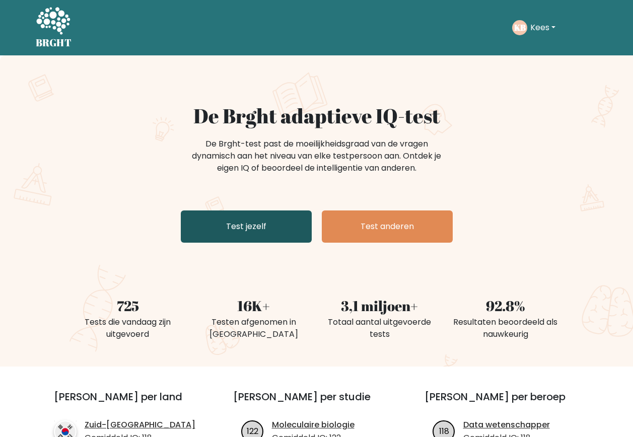
click at [225, 234] on link "Test jezelf" at bounding box center [246, 227] width 131 height 32
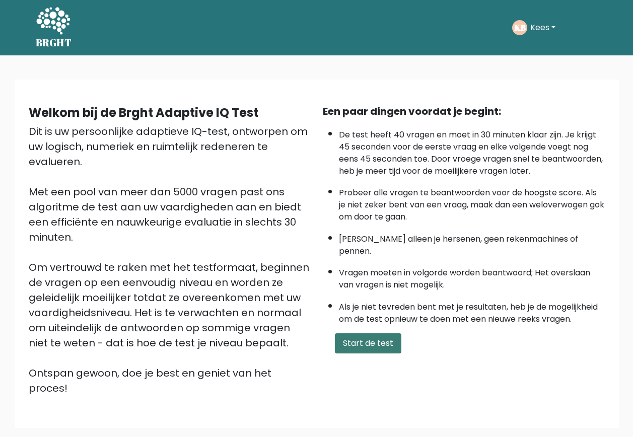
click at [352, 334] on button "Start de test" at bounding box center [368, 344] width 67 height 20
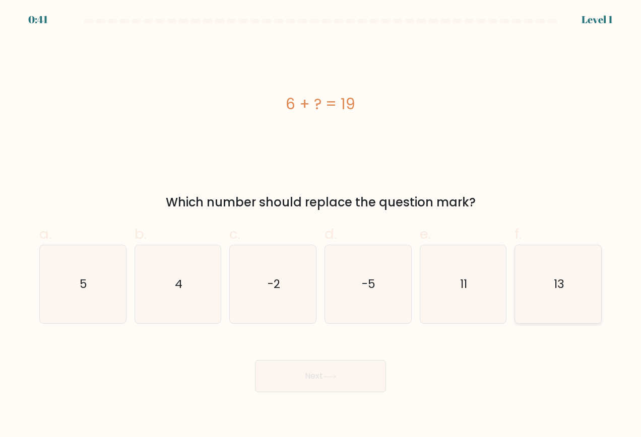
click at [547, 283] on icon "13" at bounding box center [558, 284] width 79 height 79
click at [321, 225] on input "f. 13" at bounding box center [320, 222] width 1 height 7
radio input "true"
click at [302, 371] on button "Next" at bounding box center [320, 376] width 131 height 32
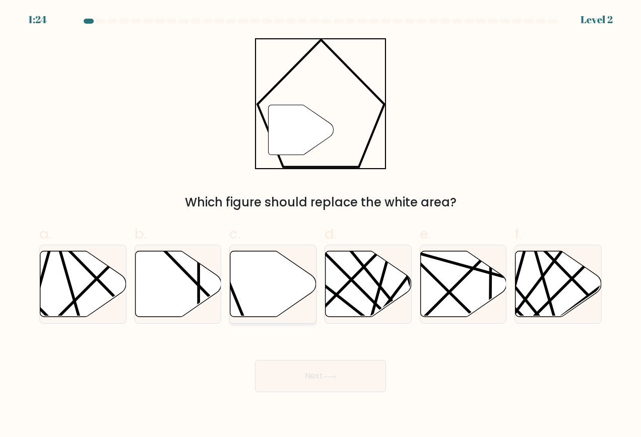
click at [264, 302] on icon at bounding box center [273, 284] width 86 height 66
click at [320, 225] on input "c." at bounding box center [320, 222] width 1 height 7
radio input "true"
click at [284, 375] on button "Next" at bounding box center [320, 376] width 131 height 32
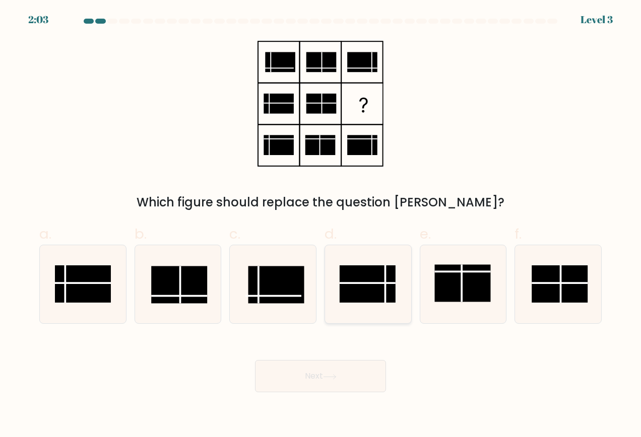
drag, startPoint x: 366, startPoint y: 290, endPoint x: 342, endPoint y: 317, distance: 36.0
click at [364, 291] on rect at bounding box center [368, 284] width 56 height 37
click at [321, 225] on input "d." at bounding box center [320, 222] width 1 height 7
radio input "true"
click at [286, 366] on button "Next" at bounding box center [320, 376] width 131 height 32
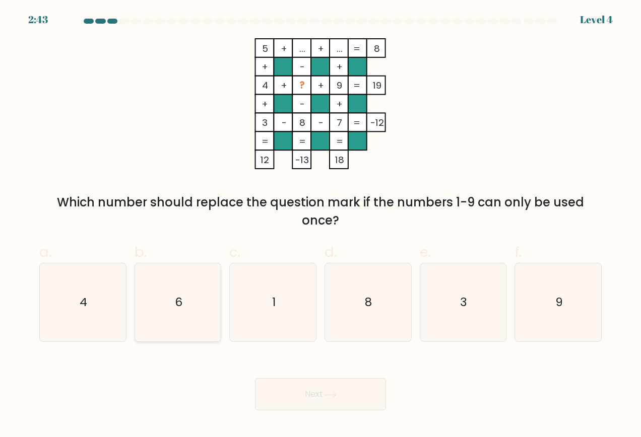
click at [199, 329] on icon "6" at bounding box center [178, 302] width 79 height 79
click at [320, 225] on input "b. 6" at bounding box center [320, 222] width 1 height 7
radio input "true"
click at [297, 398] on button "Next" at bounding box center [320, 394] width 131 height 32
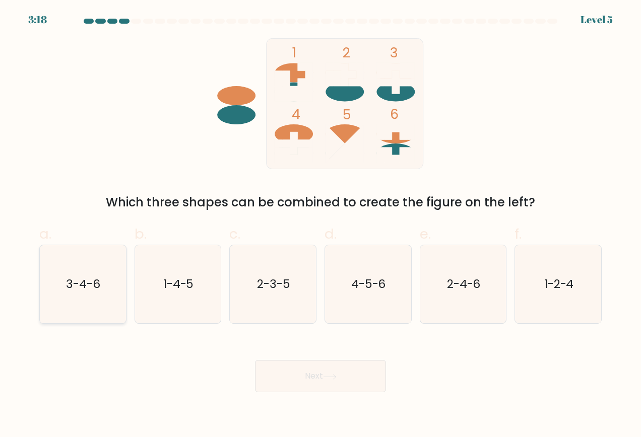
click at [99, 315] on icon "3-4-6" at bounding box center [82, 284] width 79 height 79
click at [320, 225] on input "a. 3-4-6" at bounding box center [320, 222] width 1 height 7
radio input "true"
click at [315, 374] on button "Next" at bounding box center [320, 376] width 131 height 32
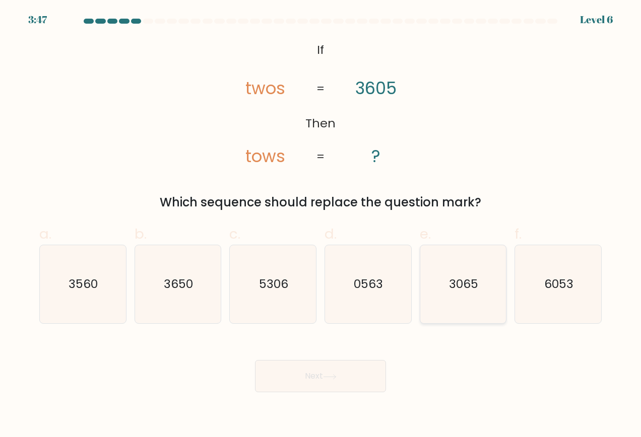
click at [446, 311] on icon "3065" at bounding box center [463, 284] width 79 height 79
click at [321, 225] on input "e. 3065" at bounding box center [320, 222] width 1 height 7
radio input "true"
click at [344, 366] on button "Next" at bounding box center [320, 376] width 131 height 32
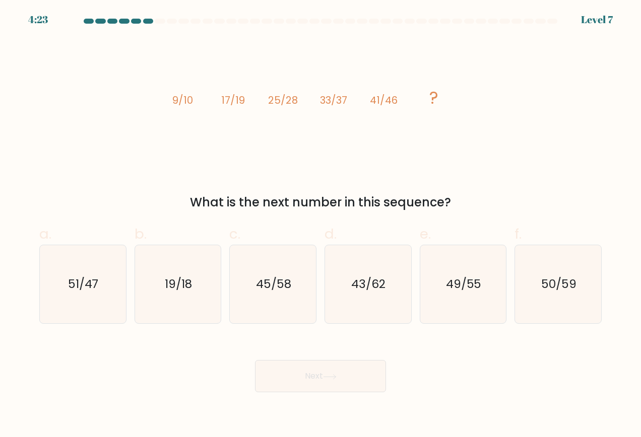
drag, startPoint x: 468, startPoint y: 311, endPoint x: 393, endPoint y: 369, distance: 94.8
click at [465, 313] on icon "49/55" at bounding box center [463, 284] width 79 height 79
click at [321, 225] on input "e. 49/55" at bounding box center [320, 222] width 1 height 7
radio input "true"
click at [354, 380] on button "Next" at bounding box center [320, 376] width 131 height 32
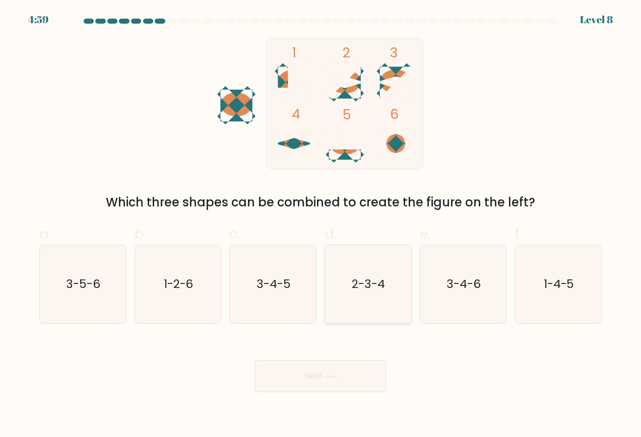
click at [372, 298] on icon "2-3-4" at bounding box center [367, 284] width 79 height 79
click at [321, 225] on input "d. 2-3-4" at bounding box center [320, 222] width 1 height 7
radio input "true"
click at [340, 373] on button "Next" at bounding box center [320, 376] width 131 height 32
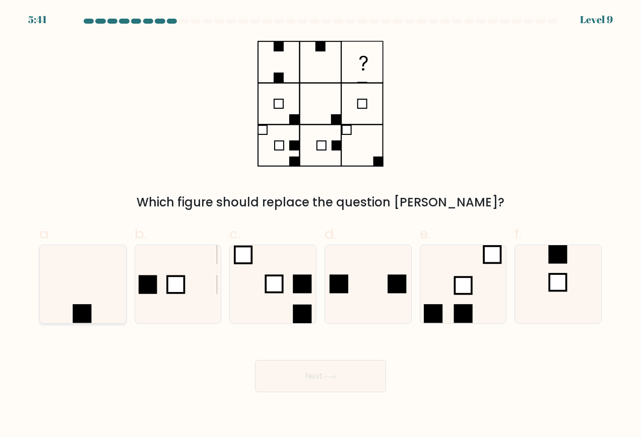
click at [81, 317] on rect at bounding box center [82, 313] width 19 height 19
click at [320, 225] on input "a." at bounding box center [320, 222] width 1 height 7
radio input "true"
click at [276, 363] on button "Next" at bounding box center [320, 376] width 131 height 32
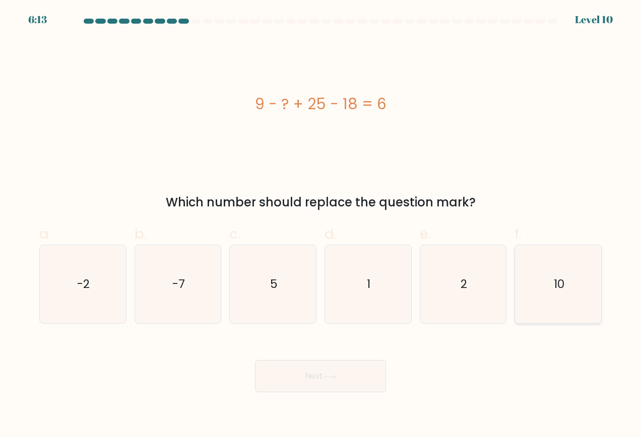
click at [543, 315] on icon "10" at bounding box center [558, 284] width 79 height 79
click at [321, 225] on input "f. 10" at bounding box center [320, 222] width 1 height 7
radio input "true"
click at [363, 376] on button "Next" at bounding box center [320, 376] width 131 height 32
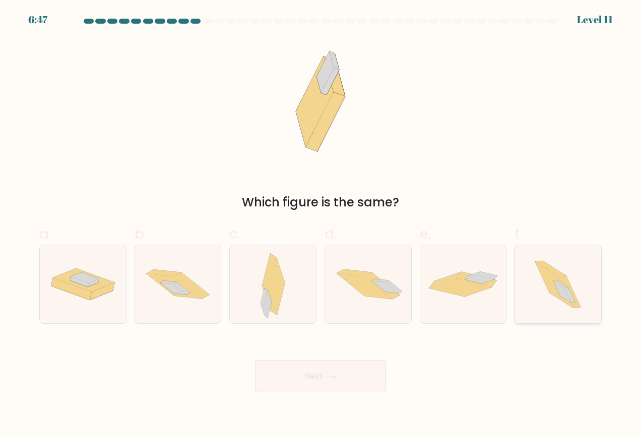
click at [560, 308] on icon at bounding box center [558, 284] width 70 height 79
click at [321, 225] on input "f." at bounding box center [320, 222] width 1 height 7
radio input "true"
click at [337, 379] on icon at bounding box center [330, 377] width 14 height 6
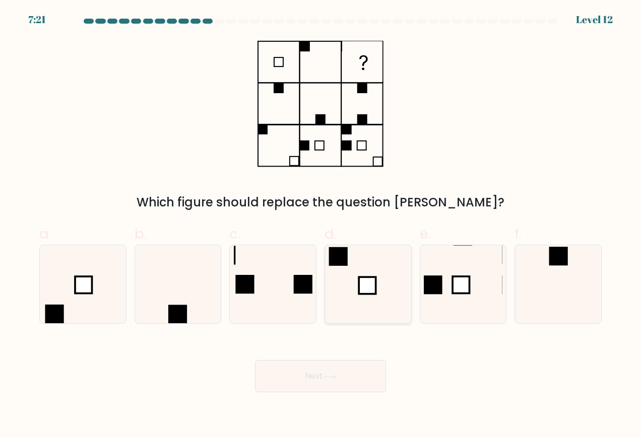
click at [374, 317] on icon at bounding box center [367, 284] width 79 height 79
click at [321, 225] on input "d." at bounding box center [320, 222] width 1 height 7
radio input "true"
click at [329, 382] on button "Next" at bounding box center [320, 376] width 131 height 32
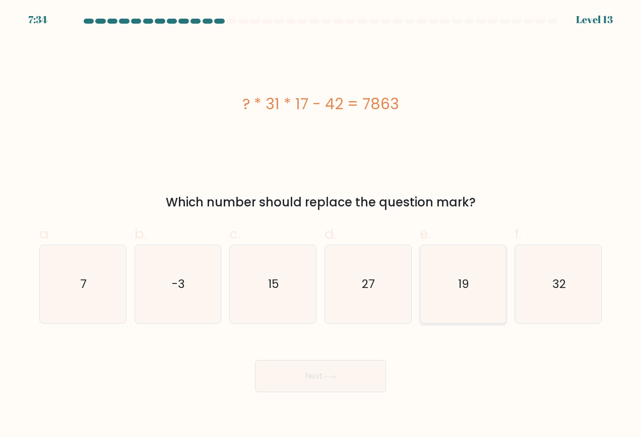
click at [468, 310] on icon "19" at bounding box center [463, 284] width 79 height 79
click at [321, 225] on input "e. 19" at bounding box center [320, 222] width 1 height 7
radio input "true"
click at [345, 372] on button "Next" at bounding box center [320, 376] width 131 height 32
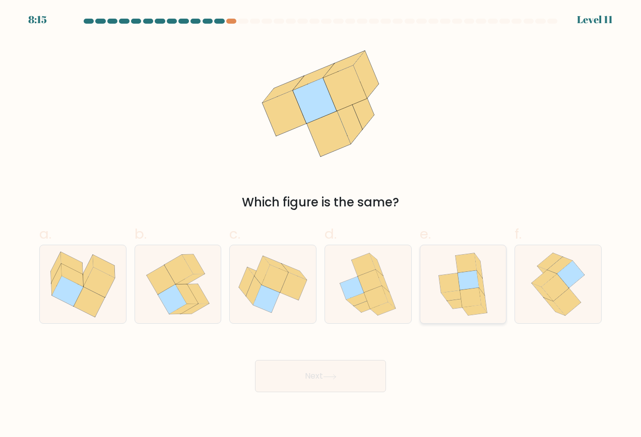
click at [462, 306] on icon at bounding box center [470, 298] width 21 height 20
click at [321, 225] on input "e." at bounding box center [320, 222] width 1 height 7
radio input "true"
click at [361, 373] on button "Next" at bounding box center [320, 376] width 131 height 32
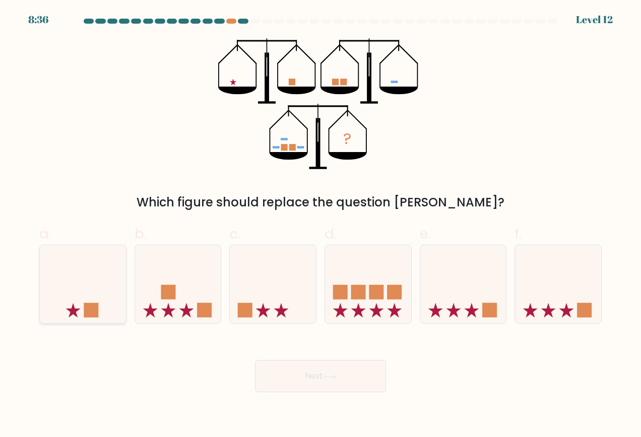
click at [87, 305] on rect at bounding box center [91, 310] width 15 height 15
click at [320, 225] on input "a." at bounding box center [320, 222] width 1 height 7
radio input "true"
click at [320, 377] on button "Next" at bounding box center [320, 376] width 131 height 32
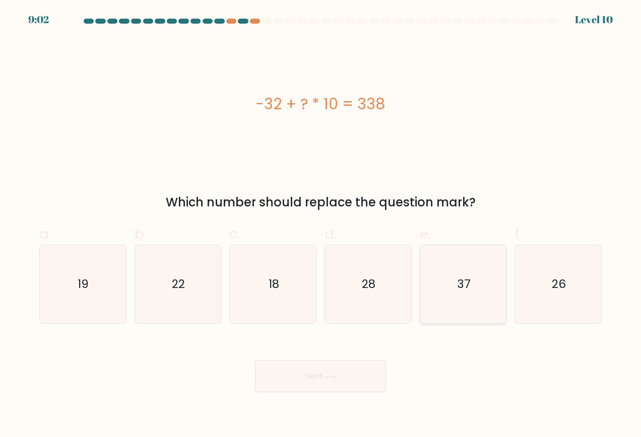
click at [456, 309] on icon "37" at bounding box center [463, 284] width 79 height 79
click at [321, 225] on input "e. 37" at bounding box center [320, 222] width 1 height 7
radio input "true"
click at [346, 364] on button "Next" at bounding box center [320, 376] width 131 height 32
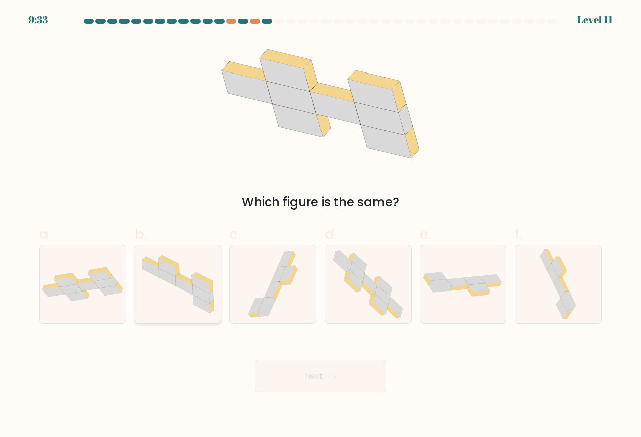
click at [198, 309] on icon at bounding box center [178, 284] width 86 height 68
click at [320, 225] on input "b." at bounding box center [320, 222] width 1 height 7
radio input "true"
click at [302, 375] on button "Next" at bounding box center [320, 376] width 131 height 32
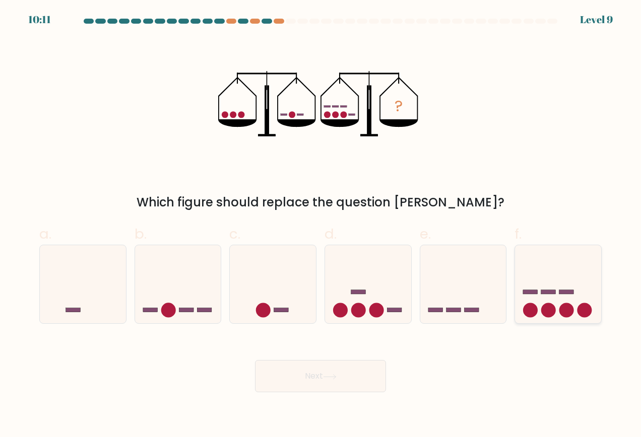
click at [538, 301] on icon at bounding box center [558, 284] width 86 height 71
click at [321, 225] on input "f." at bounding box center [320, 222] width 1 height 7
radio input "true"
click at [344, 374] on button "Next" at bounding box center [320, 376] width 131 height 32
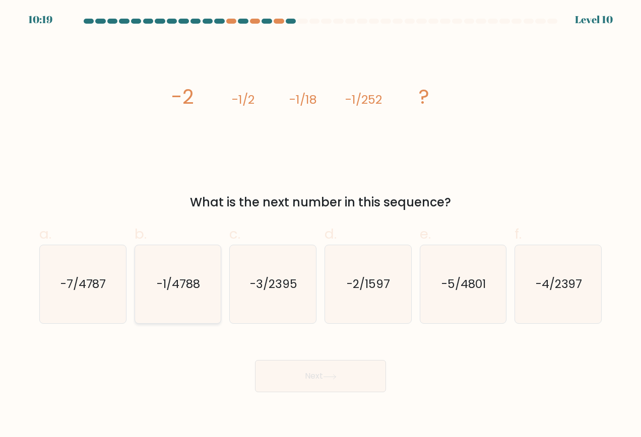
click at [194, 305] on icon "-1/4788" at bounding box center [178, 284] width 79 height 79
click at [320, 225] on input "b. -1/4788" at bounding box center [320, 222] width 1 height 7
radio input "true"
click at [299, 371] on button "Next" at bounding box center [320, 376] width 131 height 32
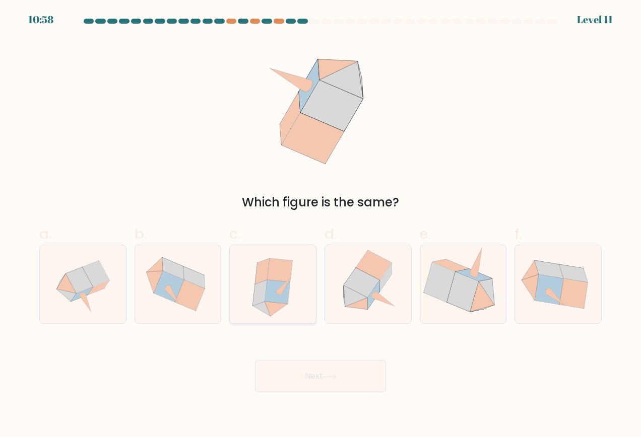
click at [271, 301] on icon at bounding box center [277, 292] width 25 height 24
click at [320, 225] on input "c." at bounding box center [320, 222] width 1 height 7
radio input "true"
click at [334, 373] on button "Next" at bounding box center [320, 376] width 131 height 32
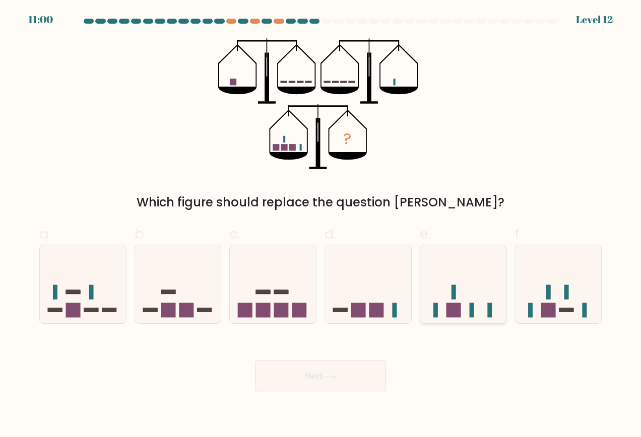
click at [460, 310] on rect at bounding box center [453, 310] width 15 height 15
click at [321, 225] on input "e." at bounding box center [320, 222] width 1 height 7
radio input "true"
click at [338, 380] on button "Next" at bounding box center [320, 376] width 131 height 32
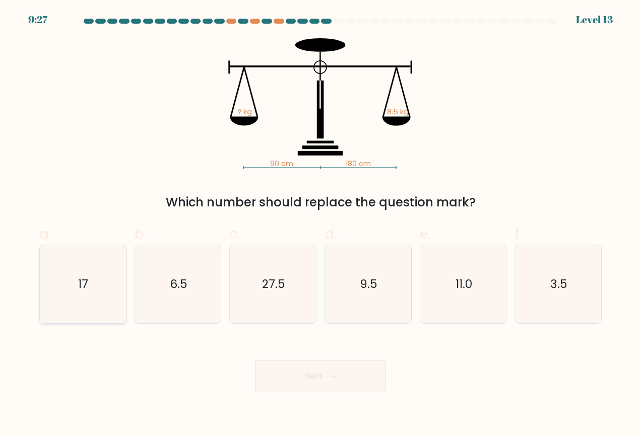
drag, startPoint x: 97, startPoint y: 310, endPoint x: 103, endPoint y: 313, distance: 6.3
click at [98, 310] on icon "17" at bounding box center [82, 284] width 79 height 79
click at [320, 225] on input "a. 17" at bounding box center [320, 222] width 1 height 7
radio input "true"
click at [299, 381] on button "Next" at bounding box center [320, 376] width 131 height 32
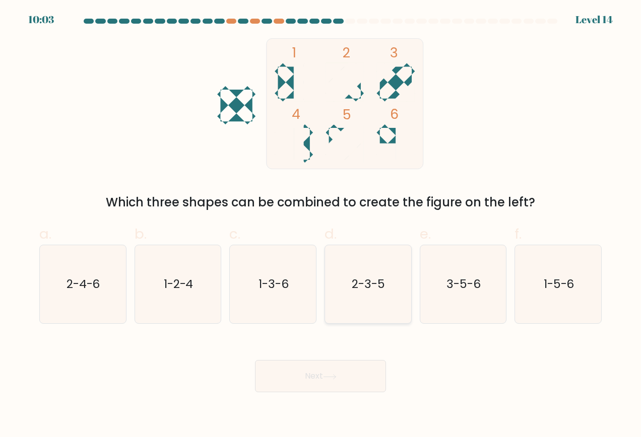
click at [369, 308] on icon "2-3-5" at bounding box center [367, 284] width 79 height 79
drag, startPoint x: 369, startPoint y: 308, endPoint x: 355, endPoint y: 315, distance: 15.1
click at [355, 314] on icon "2-3-5" at bounding box center [367, 284] width 79 height 79
click at [376, 315] on icon "2-3-5" at bounding box center [367, 284] width 79 height 79
click at [354, 308] on icon "2-3-5" at bounding box center [367, 284] width 79 height 79
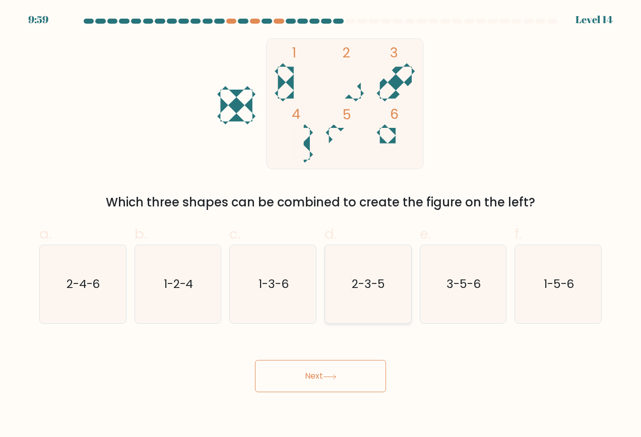
click at [321, 225] on input "d. 2-3-5" at bounding box center [320, 222] width 1 height 7
radio input "true"
click at [317, 376] on button "Next" at bounding box center [320, 376] width 131 height 32
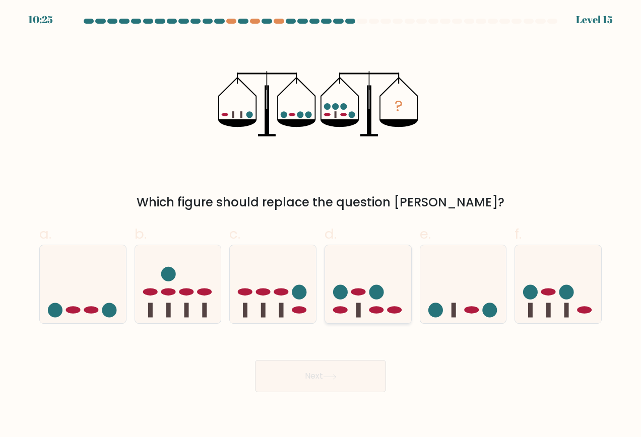
drag, startPoint x: 378, startPoint y: 315, endPoint x: 364, endPoint y: 379, distance: 66.1
click at [384, 315] on icon at bounding box center [368, 284] width 86 height 71
click at [321, 225] on input "d." at bounding box center [320, 222] width 1 height 7
radio input "true"
click at [333, 371] on button "Next" at bounding box center [320, 376] width 131 height 32
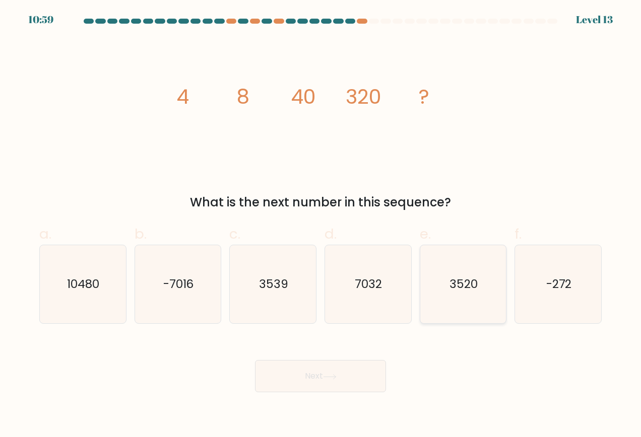
drag, startPoint x: 466, startPoint y: 310, endPoint x: 462, endPoint y: 321, distance: 11.2
click at [466, 310] on icon "3520" at bounding box center [463, 284] width 79 height 79
click at [321, 225] on input "e. 3520" at bounding box center [320, 222] width 1 height 7
radio input "true"
click at [364, 374] on button "Next" at bounding box center [320, 376] width 131 height 32
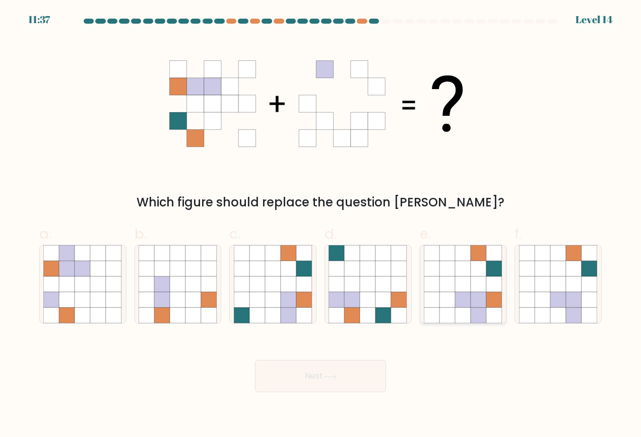
drag, startPoint x: 451, startPoint y: 281, endPoint x: 435, endPoint y: 315, distance: 37.9
click at [452, 281] on icon at bounding box center [447, 285] width 16 height 16
click at [321, 225] on input "e." at bounding box center [320, 222] width 1 height 7
radio input "true"
click at [341, 373] on button "Next" at bounding box center [320, 376] width 131 height 32
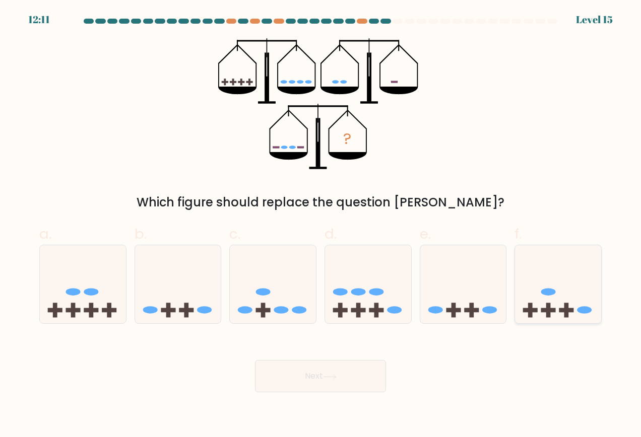
click at [554, 315] on icon at bounding box center [558, 284] width 86 height 71
click at [321, 225] on input "f." at bounding box center [320, 222] width 1 height 7
radio input "true"
drag, startPoint x: 197, startPoint y: 305, endPoint x: 206, endPoint y: 338, distance: 34.3
click at [200, 307] on icon at bounding box center [178, 284] width 86 height 71
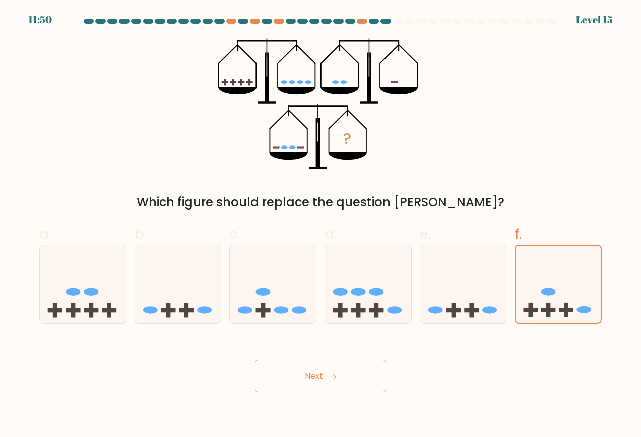
click at [320, 225] on input "b." at bounding box center [320, 222] width 1 height 7
radio input "true"
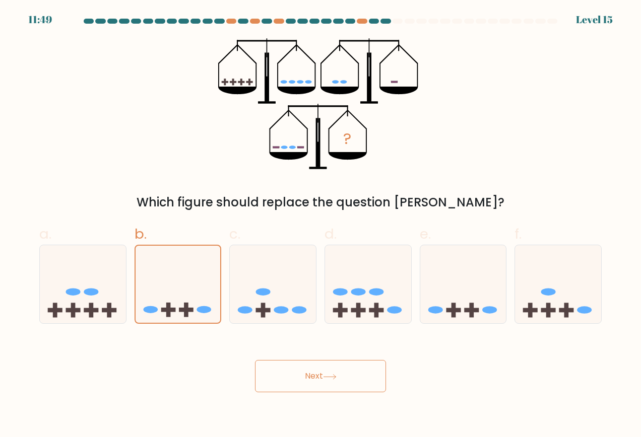
click at [328, 380] on button "Next" at bounding box center [320, 376] width 131 height 32
click at [328, 378] on icon at bounding box center [330, 377] width 14 height 6
click at [324, 370] on button "Next" at bounding box center [320, 376] width 131 height 32
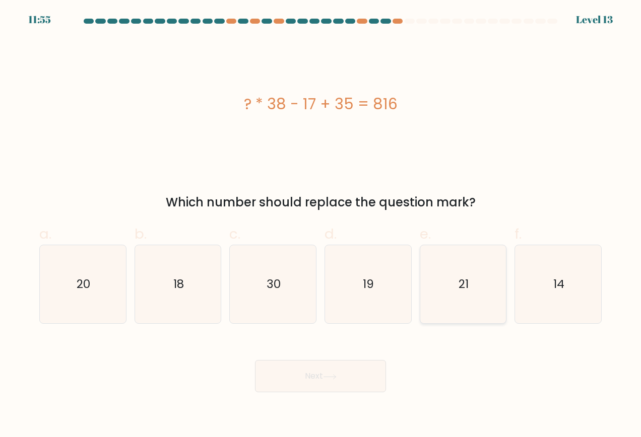
click at [466, 312] on icon "21" at bounding box center [463, 284] width 79 height 79
click at [321, 225] on input "e. 21" at bounding box center [320, 222] width 1 height 7
radio input "true"
click at [342, 378] on button "Next" at bounding box center [320, 376] width 131 height 32
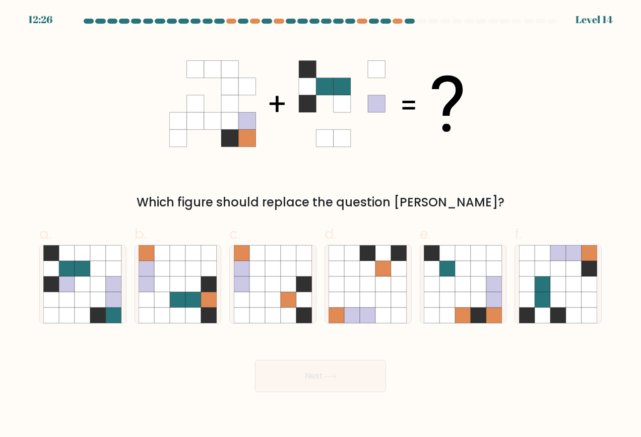
drag, startPoint x: 568, startPoint y: 305, endPoint x: 550, endPoint y: 325, distance: 27.1
click at [568, 305] on icon at bounding box center [574, 300] width 16 height 16
click at [321, 225] on input "f." at bounding box center [320, 222] width 1 height 7
radio input "true"
click at [365, 369] on button "Next" at bounding box center [320, 376] width 131 height 32
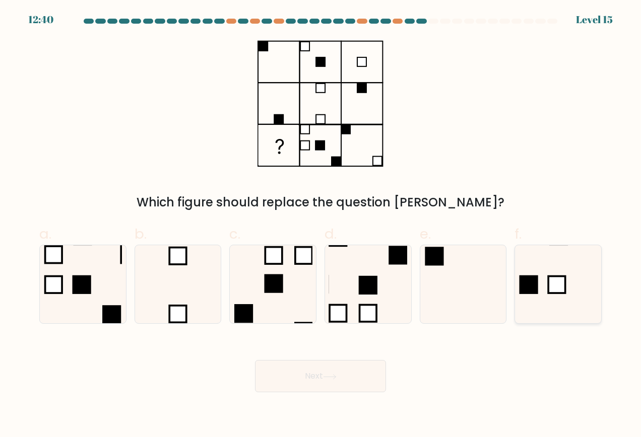
drag, startPoint x: 563, startPoint y: 294, endPoint x: 549, endPoint y: 310, distance: 21.4
click at [562, 296] on icon at bounding box center [558, 284] width 79 height 79
click at [321, 225] on input "f." at bounding box center [320, 222] width 1 height 7
radio input "true"
click at [351, 378] on button "Next" at bounding box center [320, 376] width 131 height 32
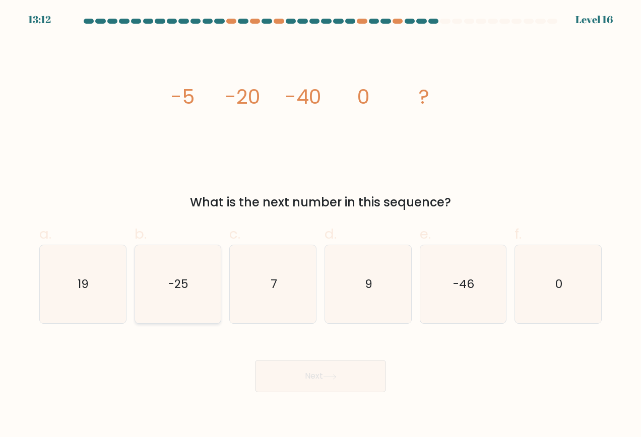
click at [208, 307] on icon "-25" at bounding box center [178, 284] width 79 height 79
click at [320, 225] on input "b. -25" at bounding box center [320, 222] width 1 height 7
radio input "true"
click at [296, 376] on button "Next" at bounding box center [320, 376] width 131 height 32
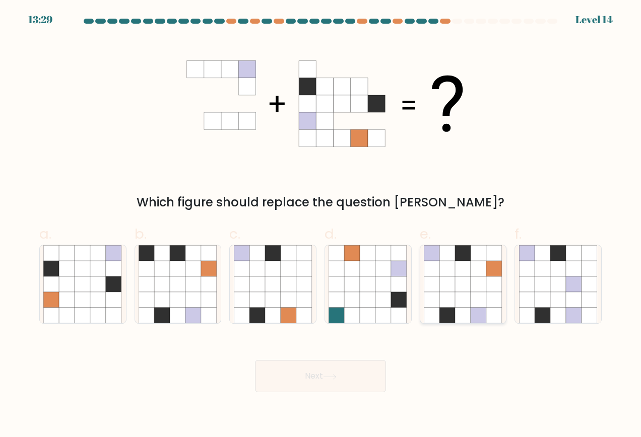
drag, startPoint x: 479, startPoint y: 300, endPoint x: 444, endPoint y: 335, distance: 49.5
click at [479, 302] on icon at bounding box center [479, 300] width 16 height 16
click at [321, 225] on input "e." at bounding box center [320, 222] width 1 height 7
radio input "true"
click at [354, 372] on button "Next" at bounding box center [320, 376] width 131 height 32
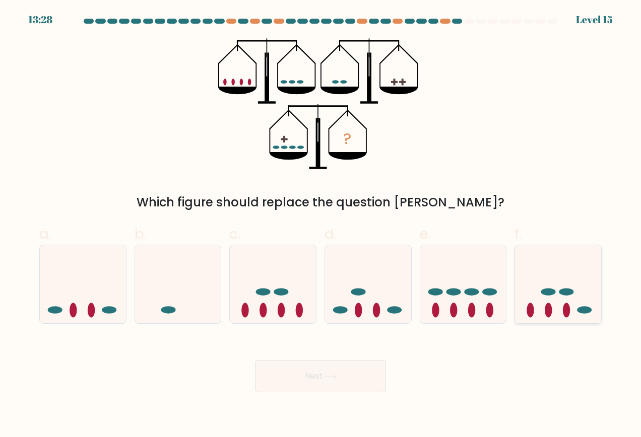
click at [549, 316] on ellipse at bounding box center [549, 310] width 8 height 15
click at [321, 225] on input "f." at bounding box center [320, 222] width 1 height 7
radio input "true"
click at [329, 374] on icon at bounding box center [330, 377] width 14 height 6
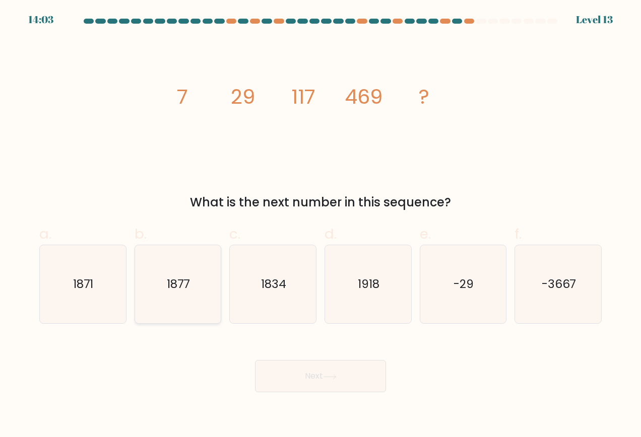
click at [201, 302] on icon "1877" at bounding box center [178, 284] width 79 height 79
click at [320, 225] on input "b. 1877" at bounding box center [320, 222] width 1 height 7
radio input "true"
click at [329, 376] on icon at bounding box center [330, 377] width 14 height 6
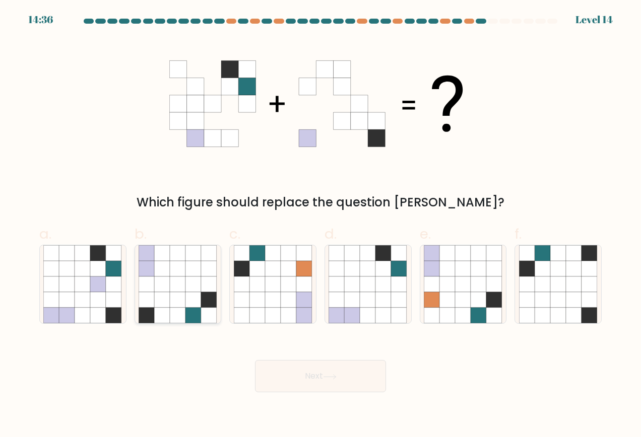
click at [183, 297] on icon at bounding box center [178, 300] width 16 height 16
click at [320, 225] on input "b." at bounding box center [320, 222] width 1 height 7
radio input "true"
click at [291, 375] on button "Next" at bounding box center [320, 376] width 131 height 32
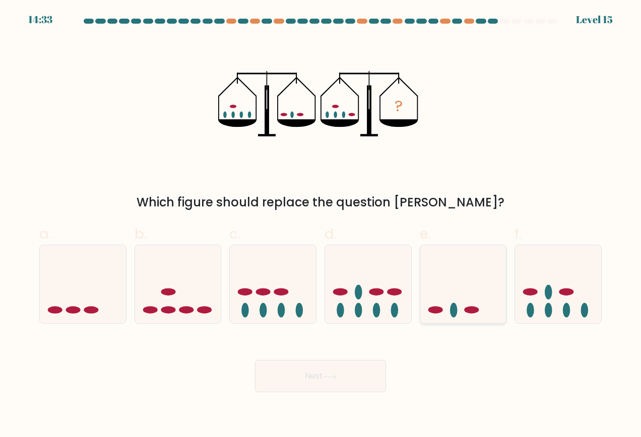
click at [442, 314] on icon at bounding box center [463, 284] width 86 height 71
click at [321, 225] on input "e." at bounding box center [320, 222] width 1 height 7
radio input "true"
click at [284, 377] on button "Next" at bounding box center [320, 376] width 131 height 32
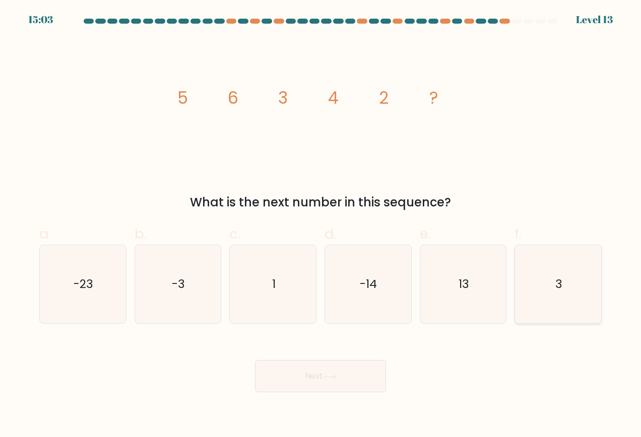
click at [549, 302] on icon "3" at bounding box center [558, 284] width 79 height 79
click at [321, 225] on input "f. 3" at bounding box center [320, 222] width 1 height 7
radio input "true"
click at [299, 354] on div "Next" at bounding box center [320, 364] width 574 height 56
click at [311, 379] on button "Next" at bounding box center [320, 376] width 131 height 32
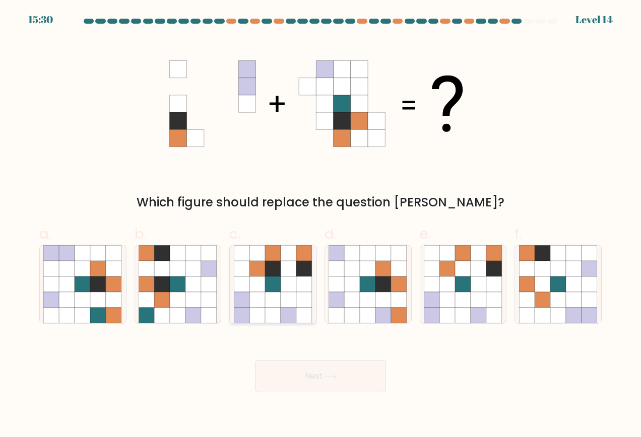
drag, startPoint x: 285, startPoint y: 285, endPoint x: 292, endPoint y: 307, distance: 23.1
click at [285, 286] on icon at bounding box center [289, 285] width 16 height 16
click at [320, 225] on input "c." at bounding box center [320, 222] width 1 height 7
radio input "true"
click at [324, 370] on button "Next" at bounding box center [320, 376] width 131 height 32
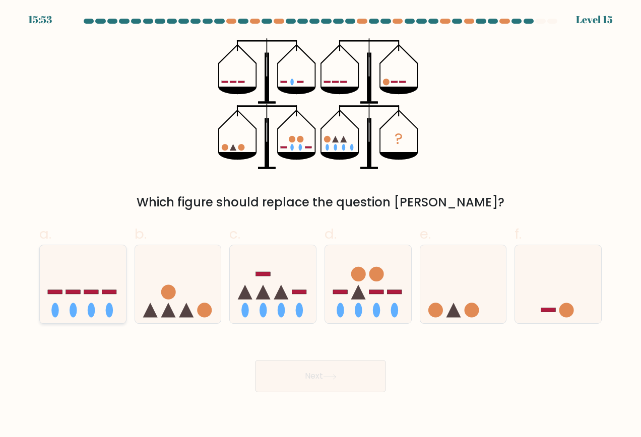
click at [86, 310] on icon at bounding box center [83, 284] width 86 height 71
click at [320, 225] on input "a." at bounding box center [320, 222] width 1 height 7
radio input "true"
click at [281, 381] on button "Next" at bounding box center [320, 376] width 131 height 32
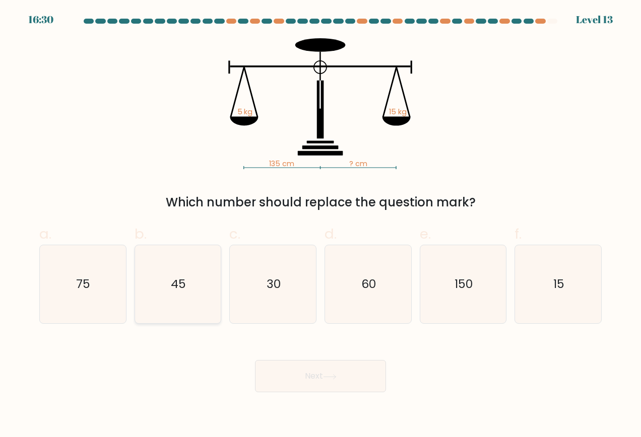
drag, startPoint x: 184, startPoint y: 308, endPoint x: 211, endPoint y: 316, distance: 27.9
click at [188, 307] on icon "45" at bounding box center [178, 284] width 79 height 79
click at [320, 225] on input "b. 45" at bounding box center [320, 222] width 1 height 7
radio input "true"
click at [316, 384] on button "Next" at bounding box center [320, 376] width 131 height 32
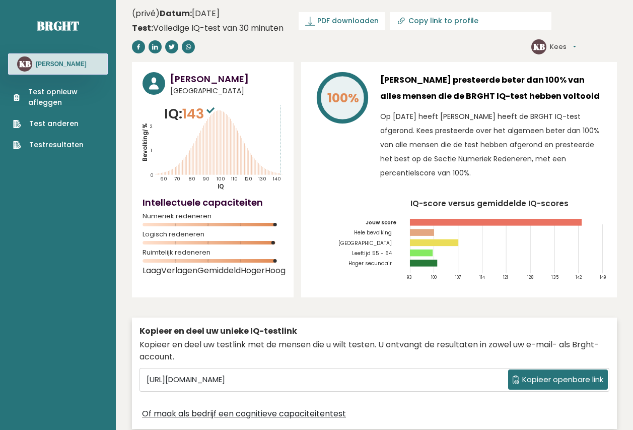
click at [68, 148] on font "Testresultaten" at bounding box center [56, 145] width 54 height 11
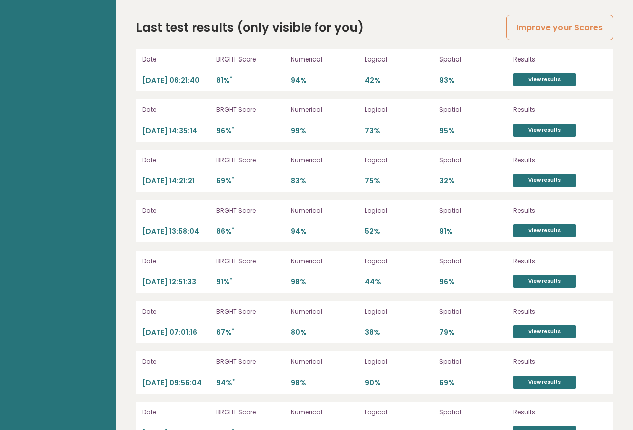
scroll to position [2879, 0]
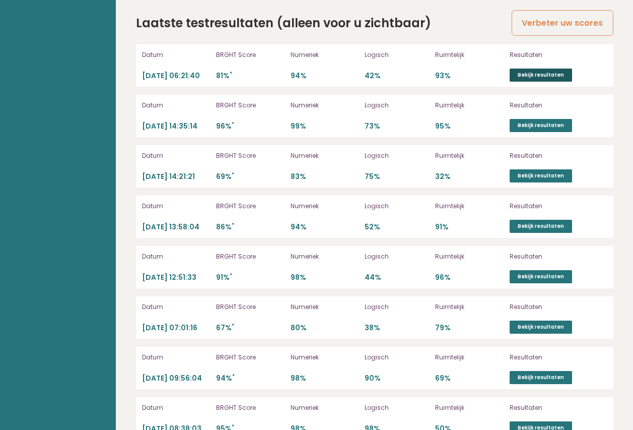
click at [550, 69] on link "Bekijk resultaten" at bounding box center [541, 75] width 62 height 13
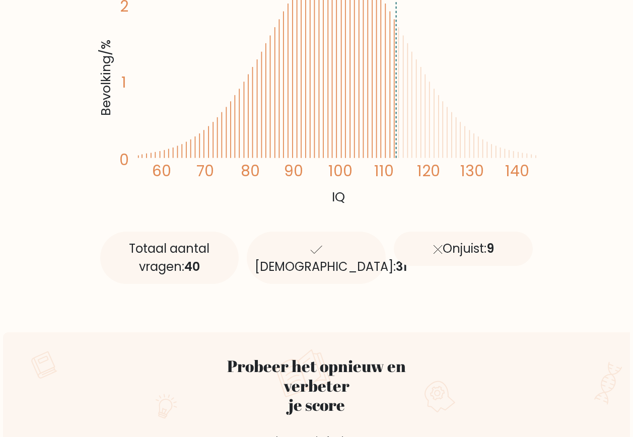
scroll to position [262, 0]
